Goal: Task Accomplishment & Management: Use online tool/utility

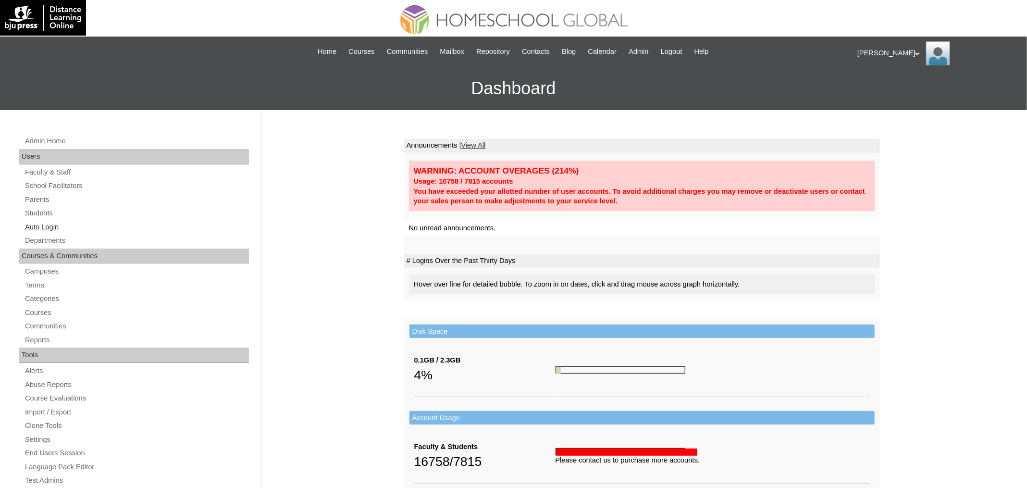
click at [60, 229] on link "Auto Login" at bounding box center [136, 227] width 225 height 12
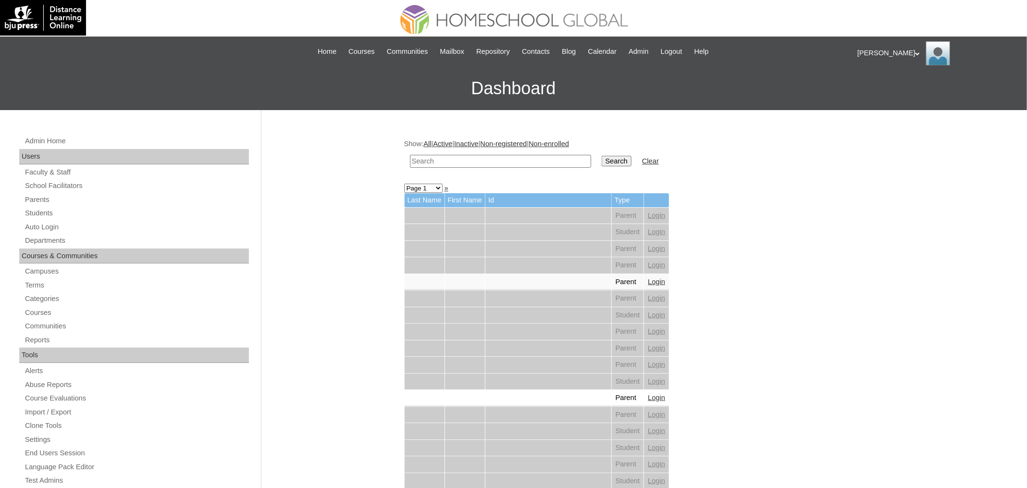
click at [457, 156] on input "text" at bounding box center [500, 161] width 181 height 13
paste input "Kaleb Paul"
type input "Kaleb Paul"
click at [602, 156] on input "Search" at bounding box center [617, 161] width 30 height 11
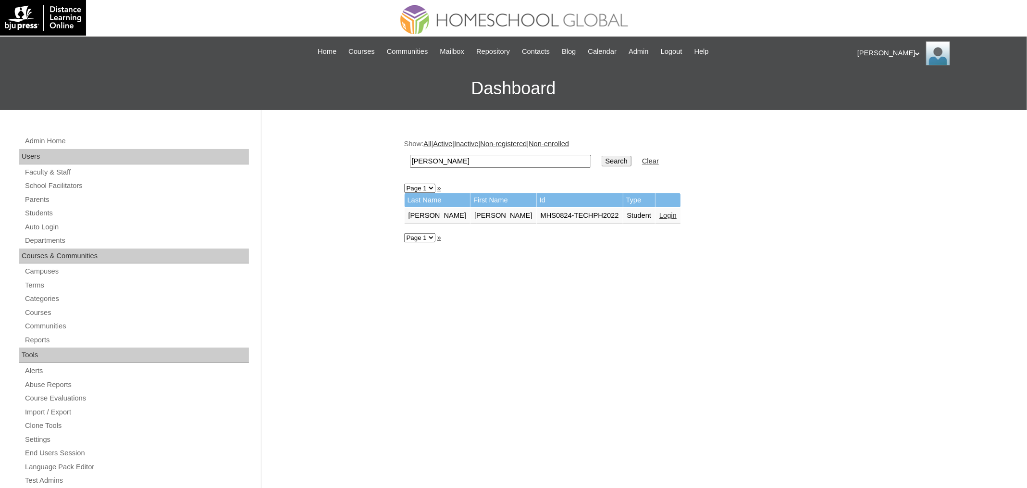
click at [660, 215] on link "Login" at bounding box center [668, 216] width 17 height 8
